Goal: Transaction & Acquisition: Purchase product/service

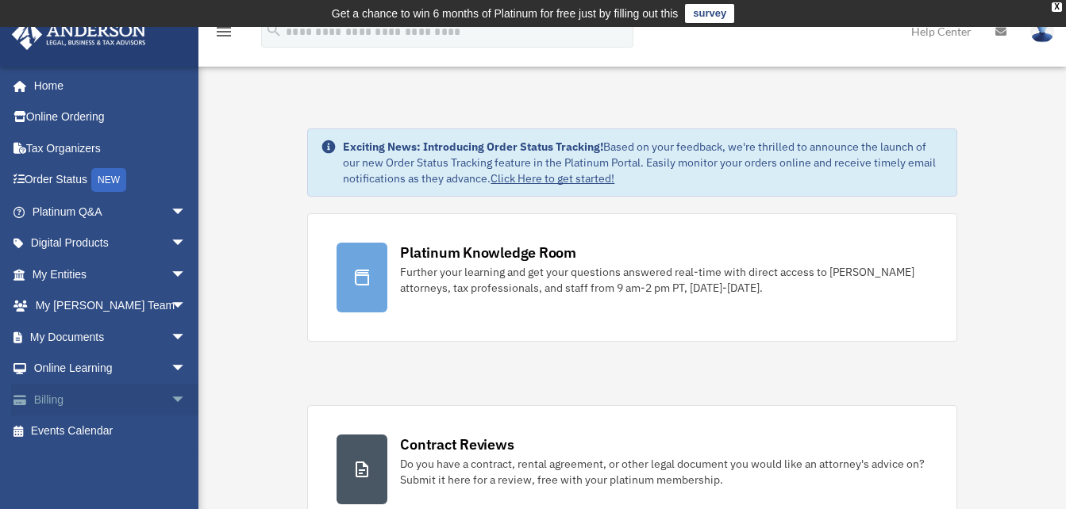
click at [60, 405] on link "Billing arrow_drop_down" at bounding box center [110, 400] width 199 height 32
click at [171, 397] on span "arrow_drop_down" at bounding box center [187, 400] width 32 height 33
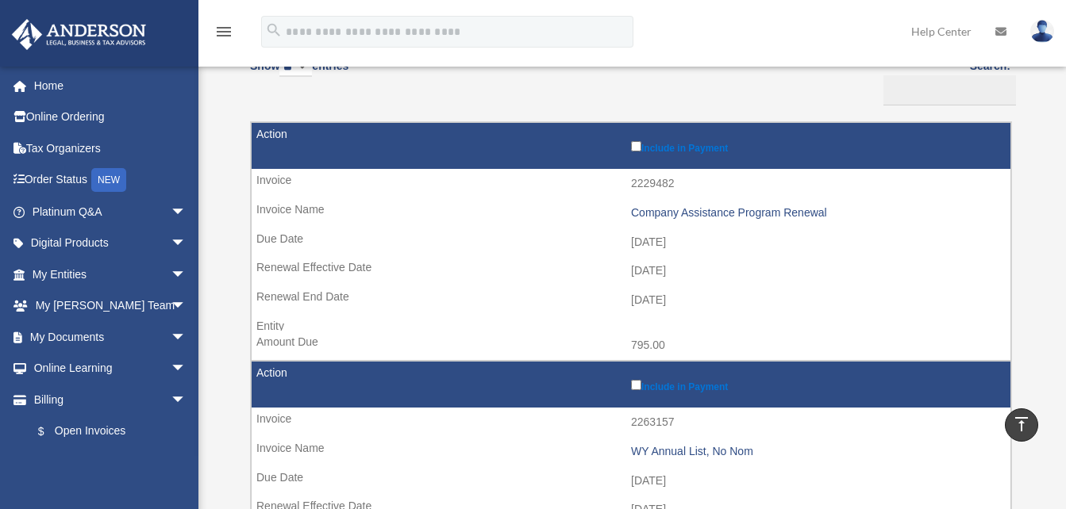
scroll to position [175, 0]
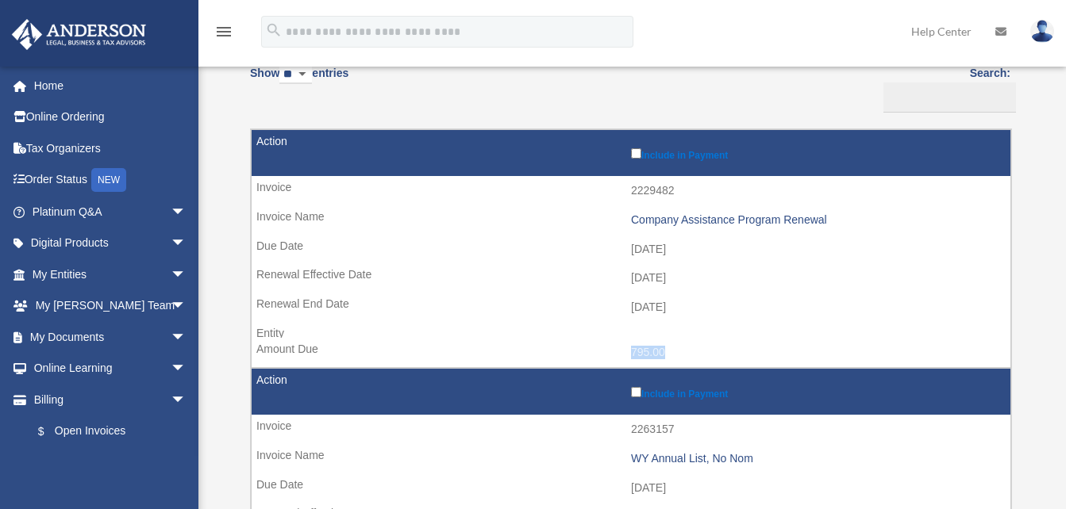
drag, startPoint x: 626, startPoint y: 352, endPoint x: 670, endPoint y: 349, distance: 43.8
click at [670, 349] on td "795.00" at bounding box center [631, 353] width 759 height 30
drag, startPoint x: 670, startPoint y: 349, endPoint x: 657, endPoint y: 349, distance: 12.7
copy td "795.00"
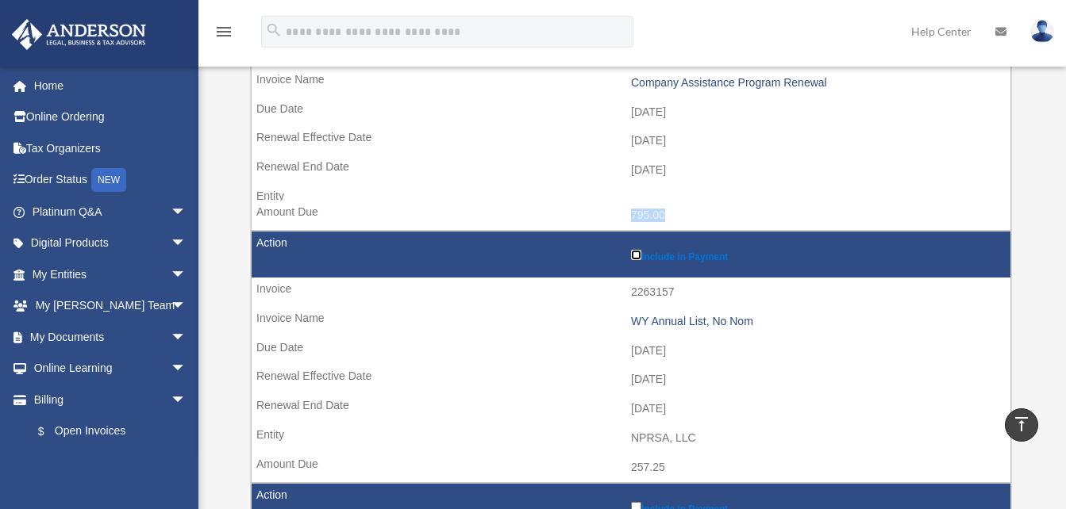
scroll to position [0, 0]
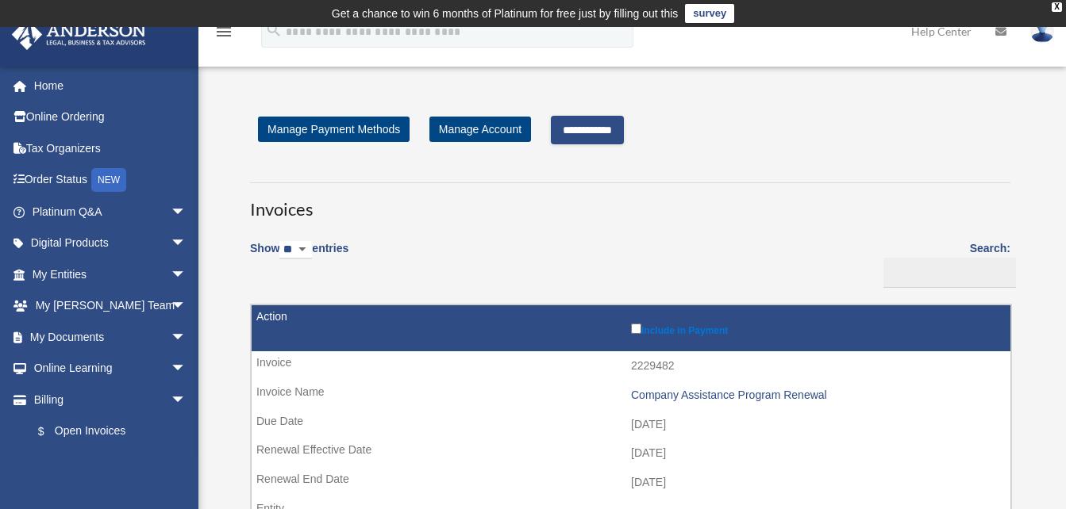
click at [617, 129] on input "**********" at bounding box center [587, 130] width 73 height 29
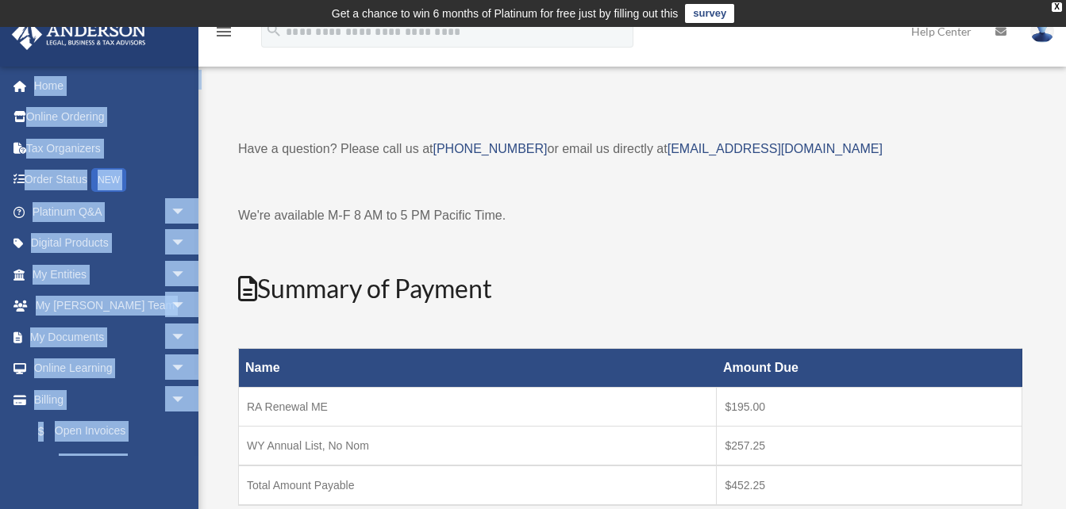
drag, startPoint x: 1067, startPoint y: 104, endPoint x: 1070, endPoint y: 130, distance: 26.3
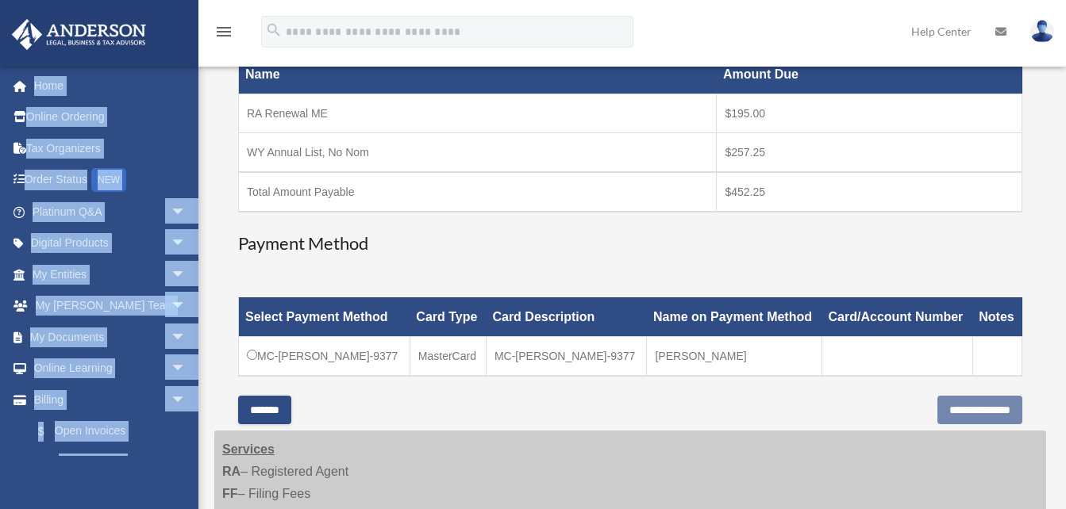
scroll to position [296, 0]
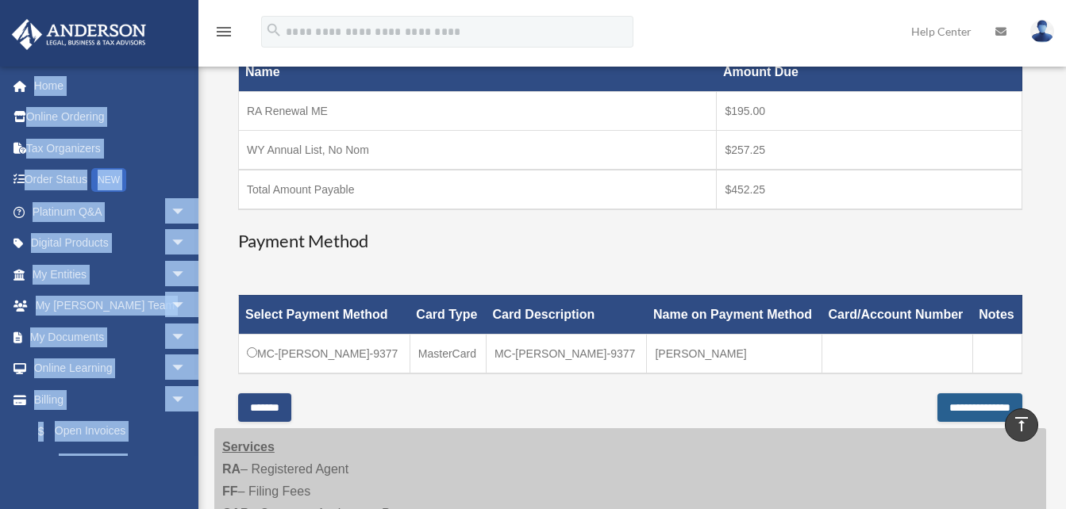
click at [959, 402] on input "**********" at bounding box center [979, 408] width 85 height 29
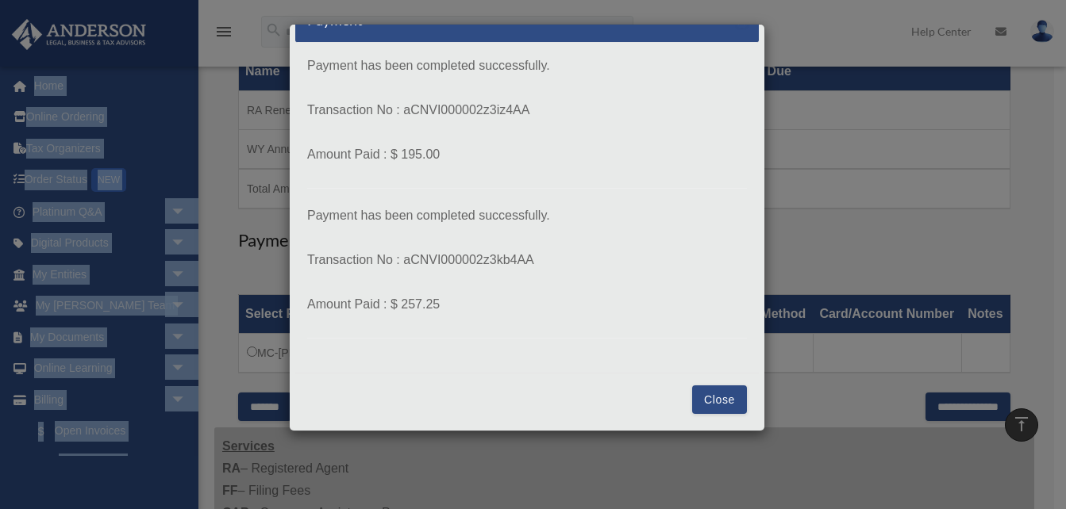
scroll to position [33, 0]
click at [716, 408] on button "Close" at bounding box center [719, 399] width 55 height 29
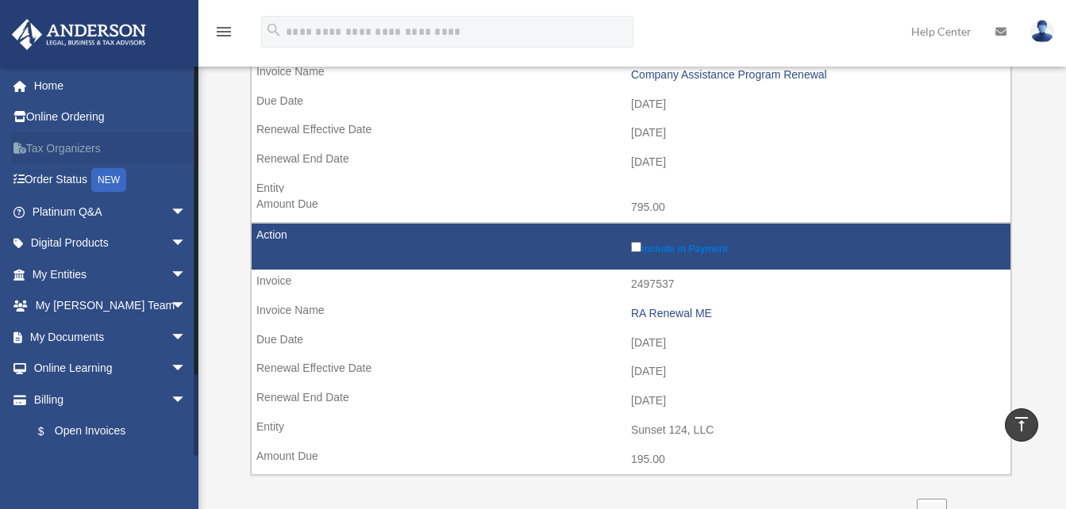
scroll to position [323, 0]
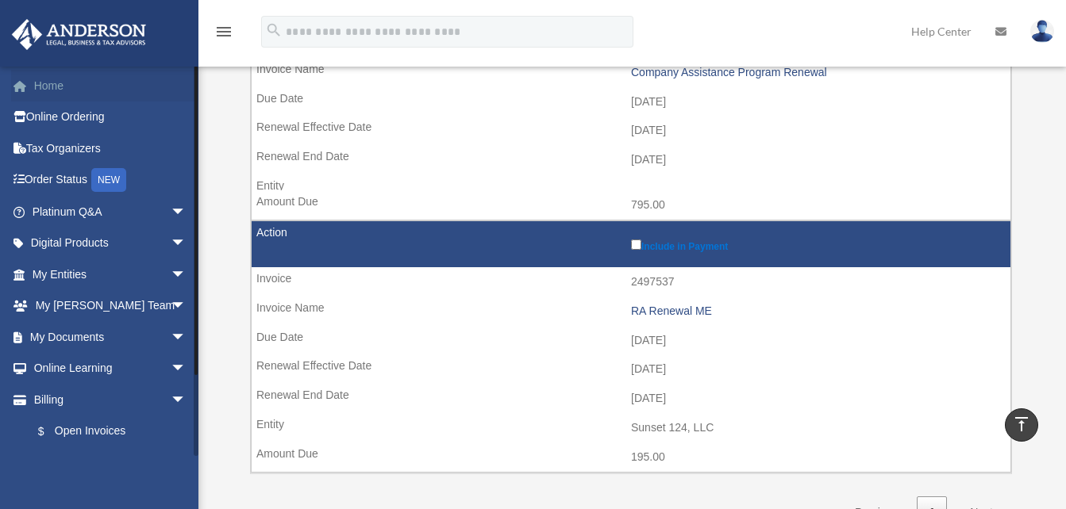
click at [37, 97] on link "Home" at bounding box center [110, 86] width 199 height 32
click at [42, 84] on link "Home" at bounding box center [110, 86] width 199 height 32
